Goal: Task Accomplishment & Management: Complete application form

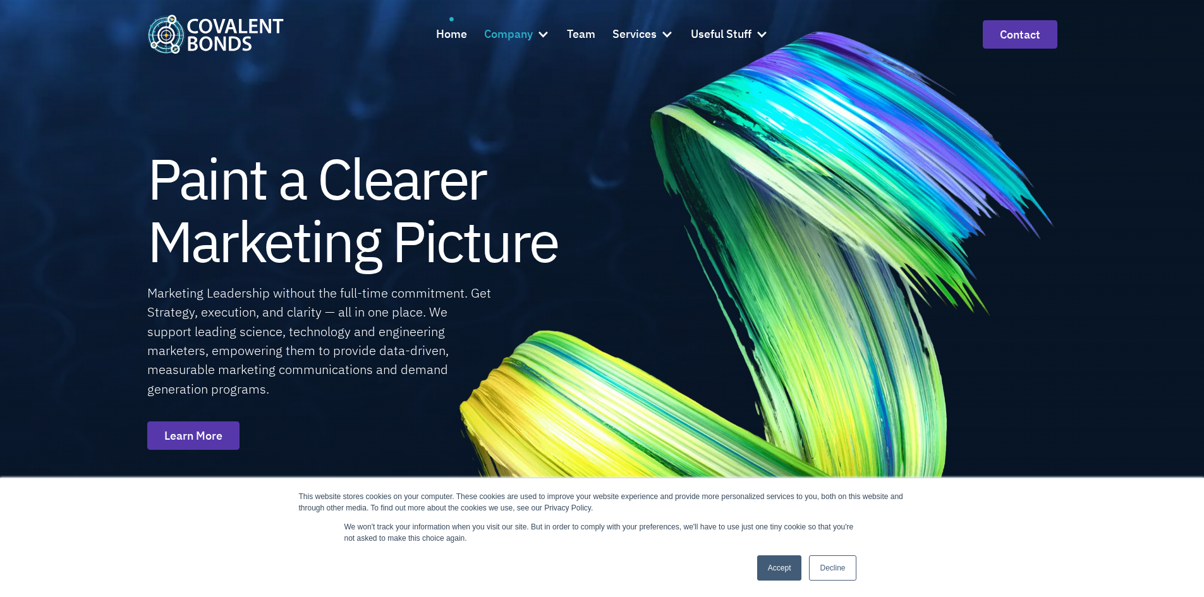
click at [542, 30] on div at bounding box center [542, 34] width 13 height 13
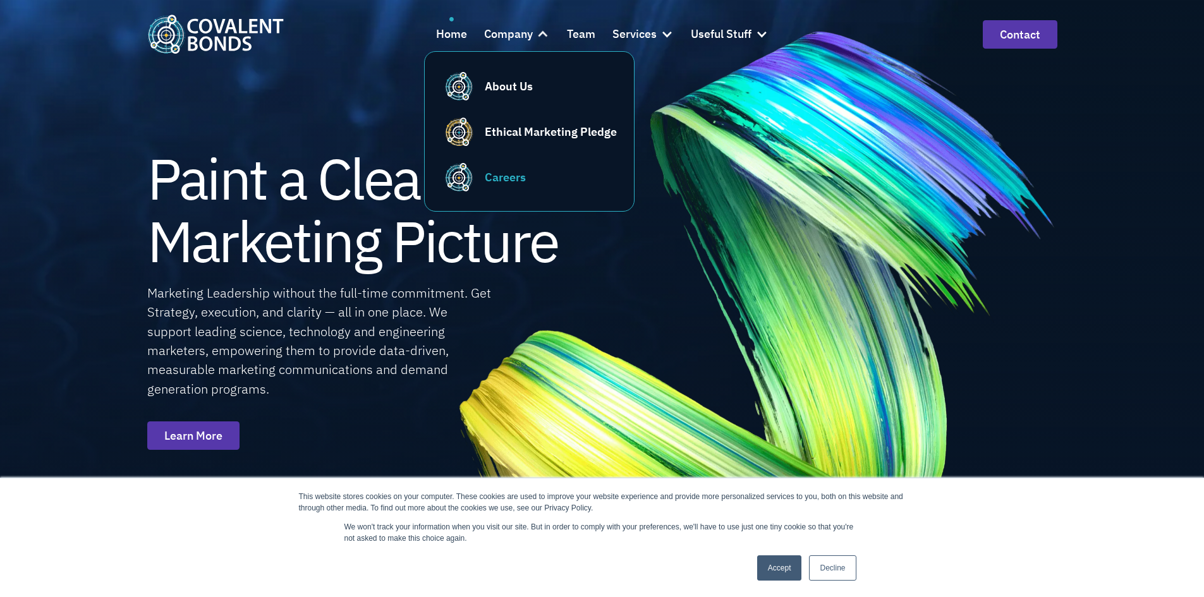
click at [518, 173] on div "Careers" at bounding box center [505, 177] width 41 height 17
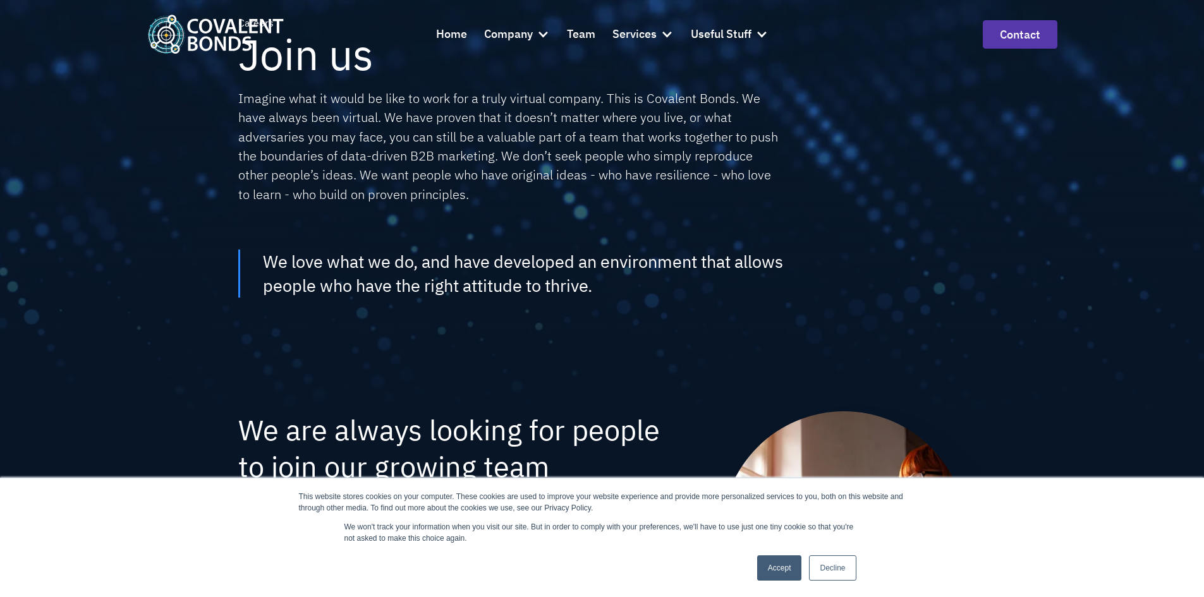
scroll to position [126, 0]
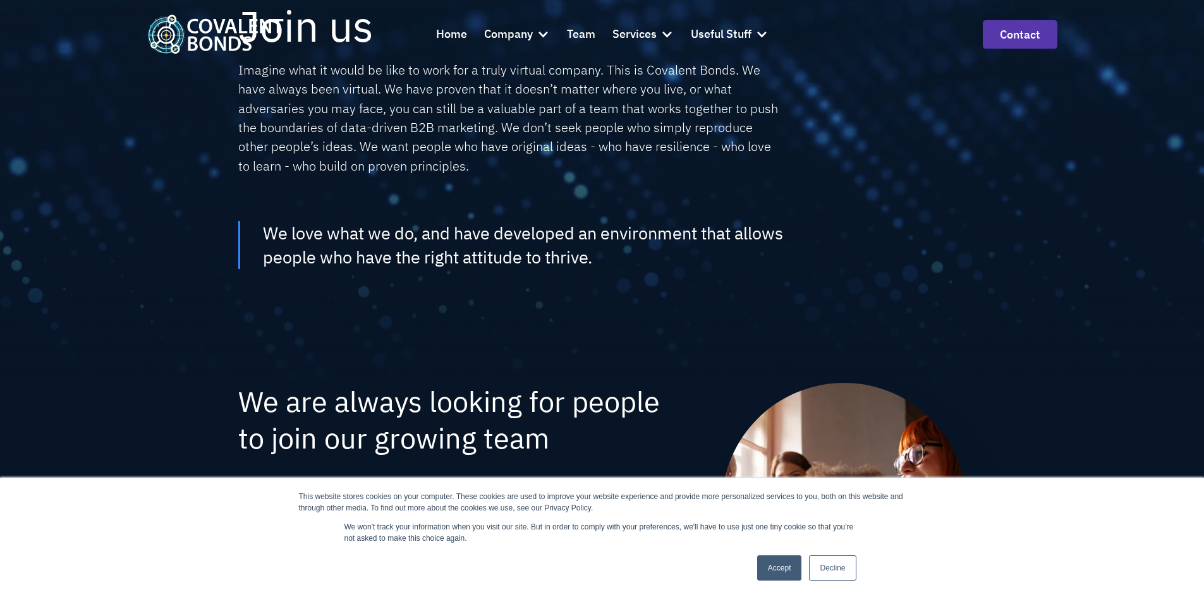
click at [784, 562] on link "Accept" at bounding box center [779, 567] width 45 height 25
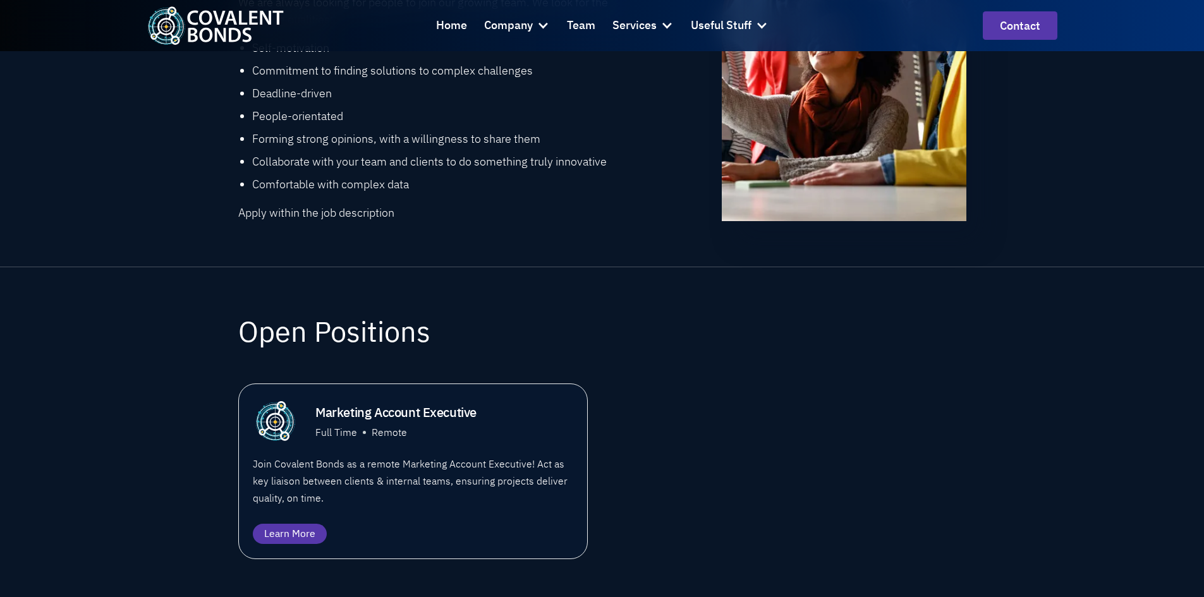
scroll to position [722, 0]
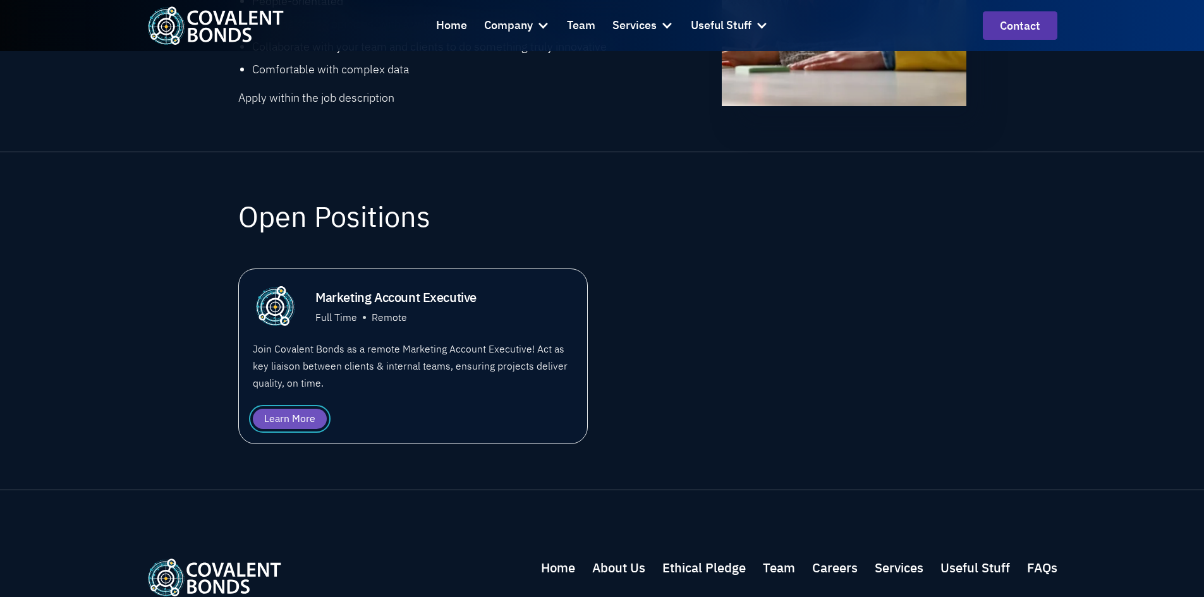
click at [284, 420] on div "Learn More" at bounding box center [289, 418] width 51 height 15
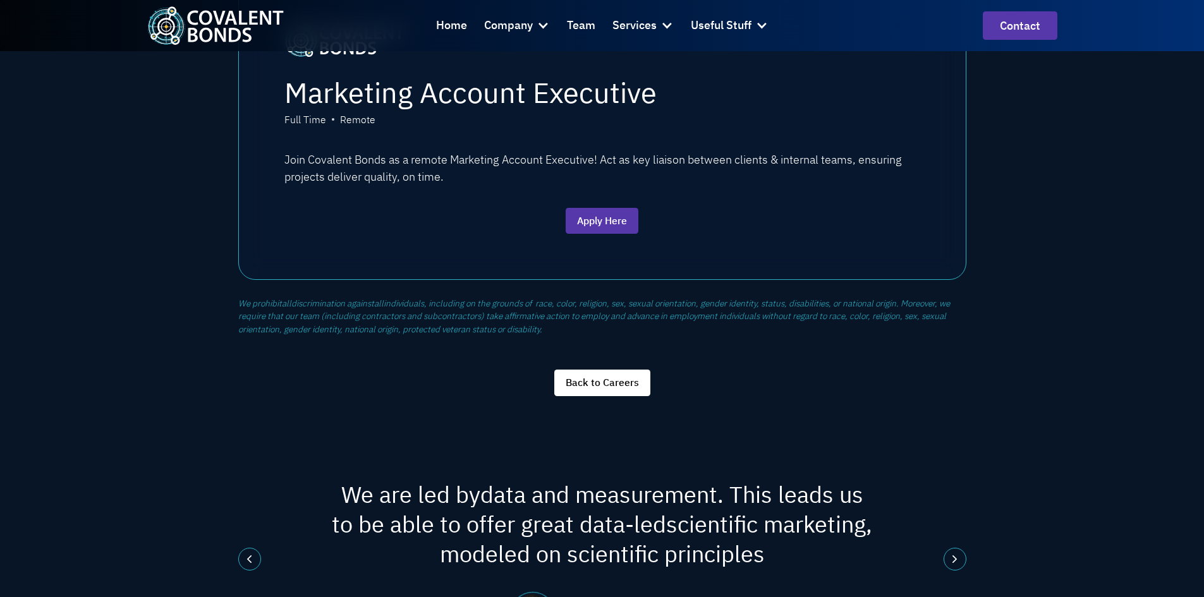
scroll to position [1706, 0]
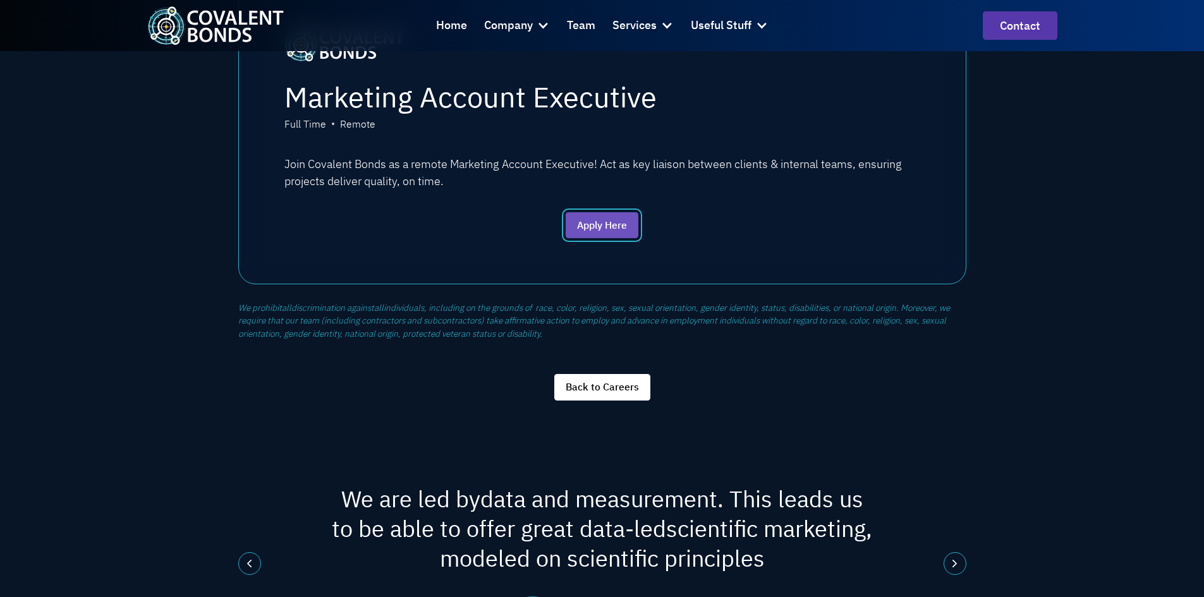
click at [607, 219] on link "Apply Here" at bounding box center [602, 225] width 73 height 27
